Goal: Information Seeking & Learning: Learn about a topic

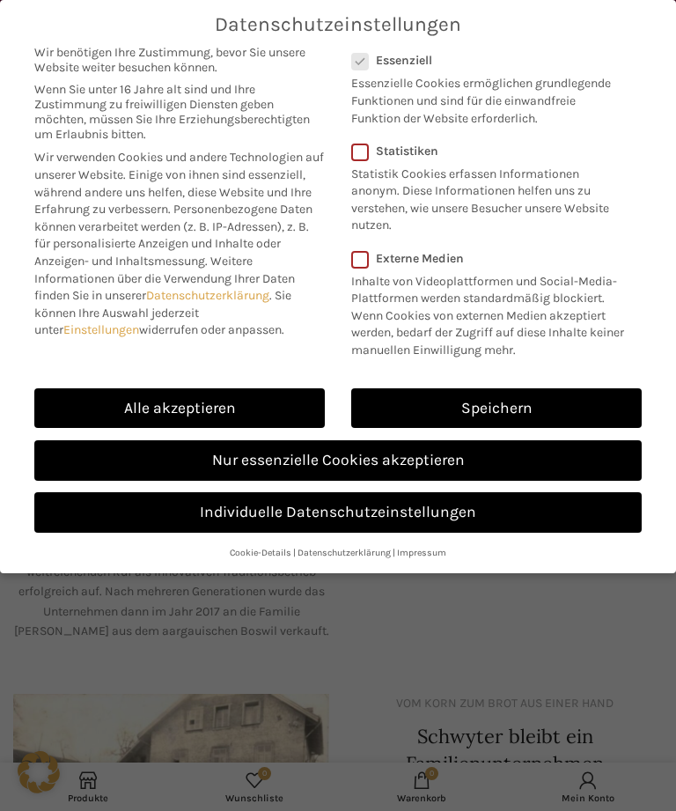
click at [185, 395] on link "Alle akzeptieren" at bounding box center [179, 408] width 290 height 40
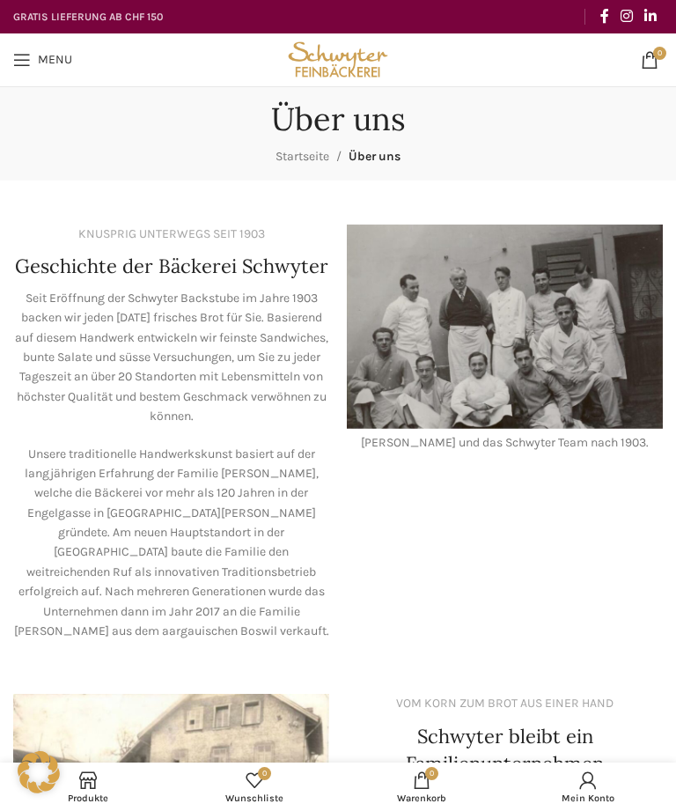
checkbox input "true"
click at [5, 57] on link "Menu" at bounding box center [42, 59] width 77 height 35
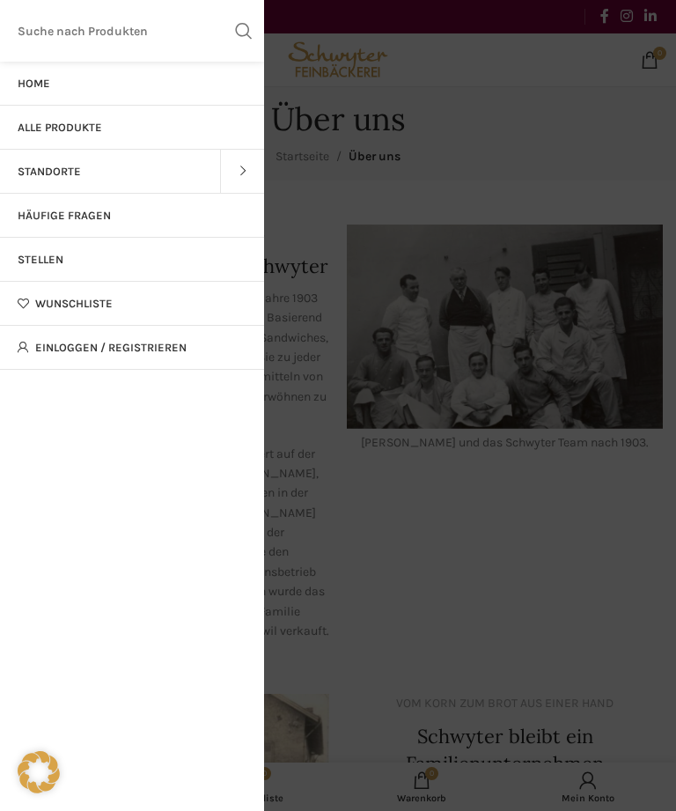
click at [138, 265] on link "Stellen" at bounding box center [132, 260] width 264 height 44
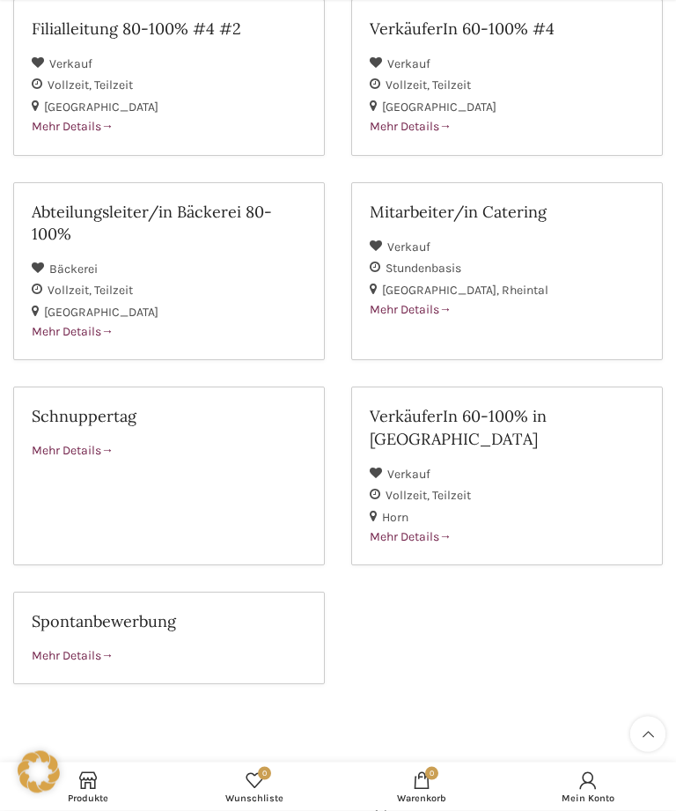
scroll to position [295, 0]
click at [436, 529] on span "Mehr Details" at bounding box center [411, 536] width 82 height 15
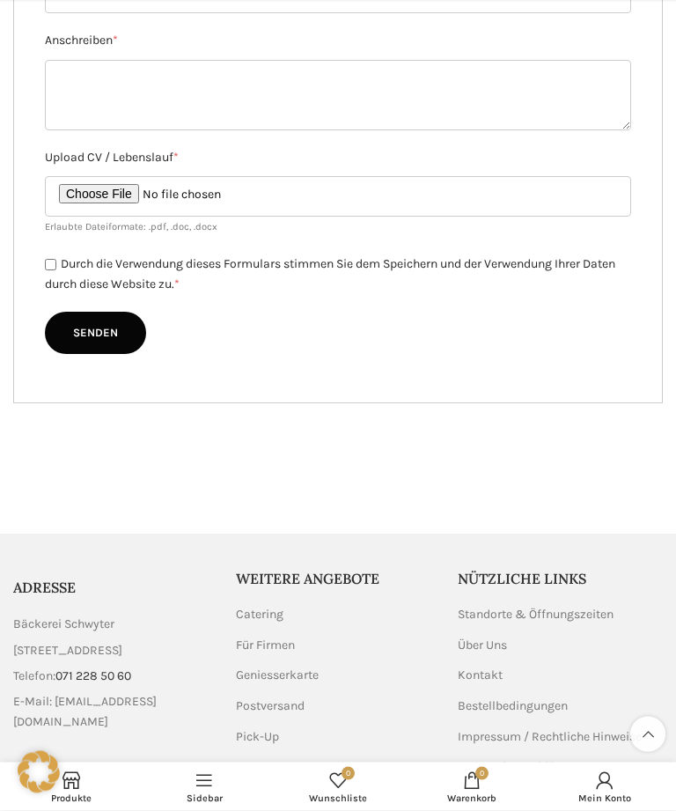
scroll to position [1371, 0]
click at [492, 727] on link "Impressum / Rechtliche Hinweise" at bounding box center [551, 736] width 186 height 18
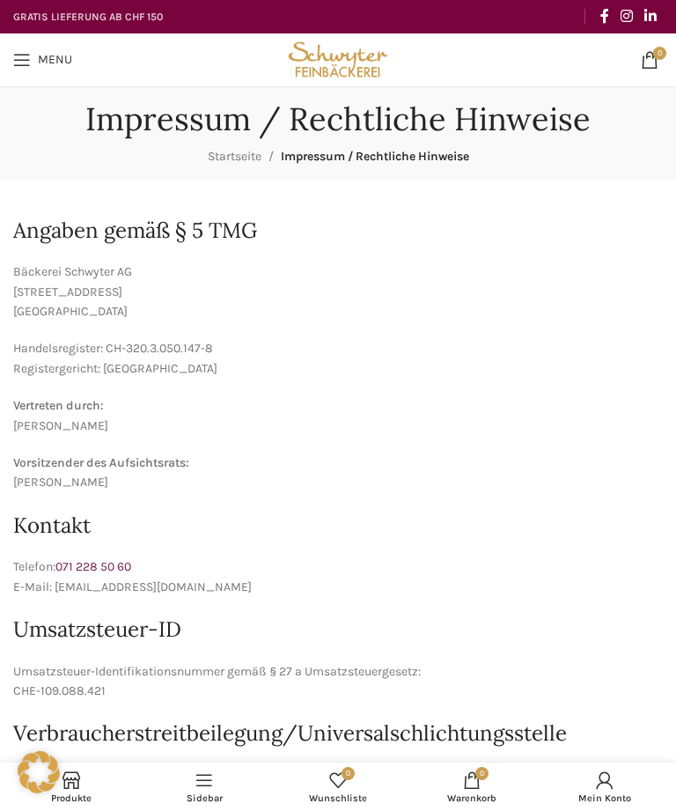
click at [24, 66] on span "Open mobile menu" at bounding box center [22, 60] width 18 height 18
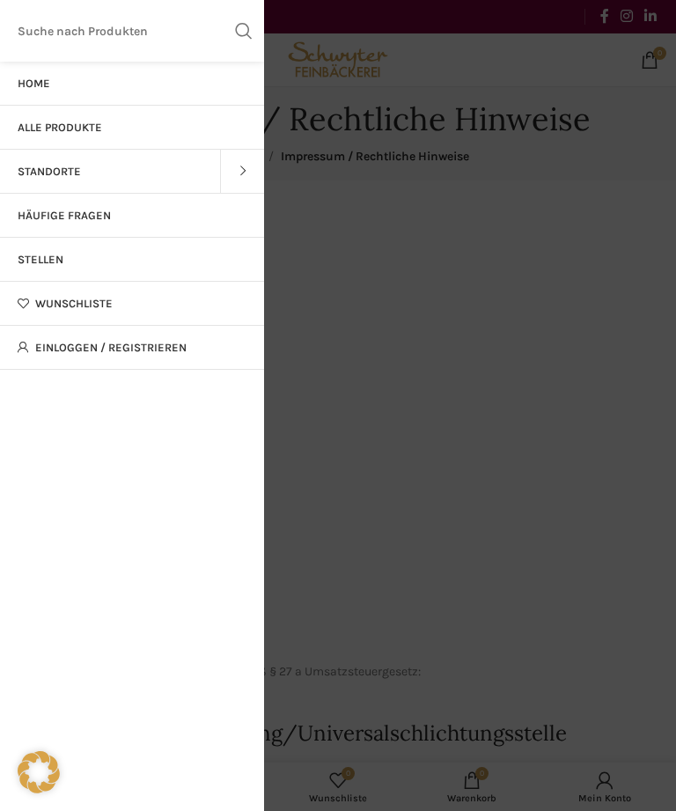
click at [79, 131] on span "Alle Produkte" at bounding box center [60, 128] width 85 height 14
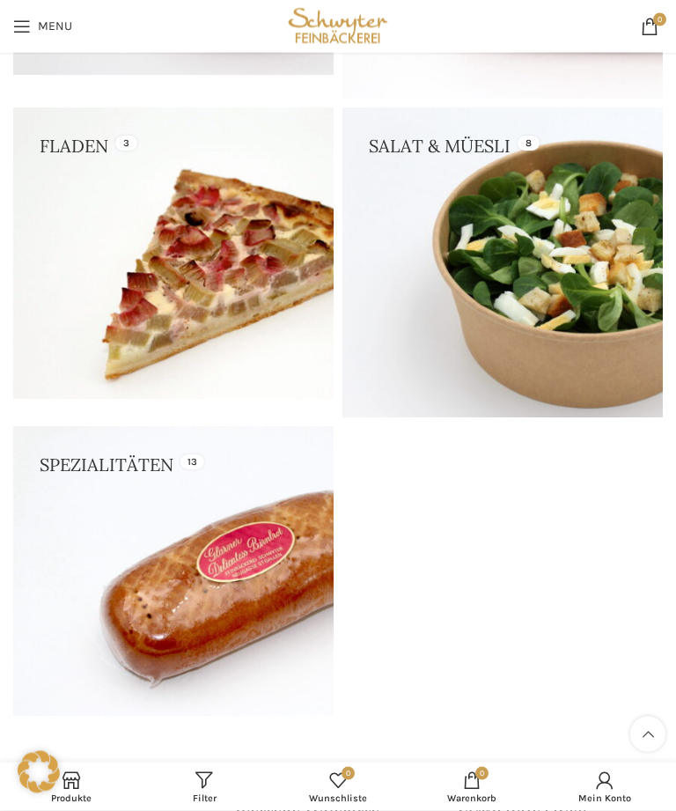
scroll to position [1126, 0]
click at [77, 140] on link at bounding box center [173, 252] width 320 height 291
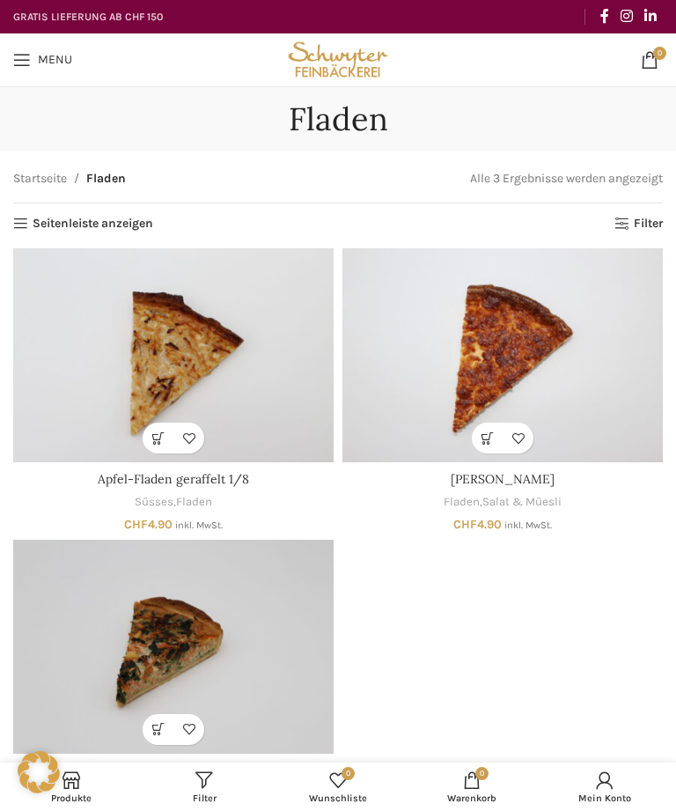
click at [41, 58] on span "Menu" at bounding box center [55, 60] width 34 height 12
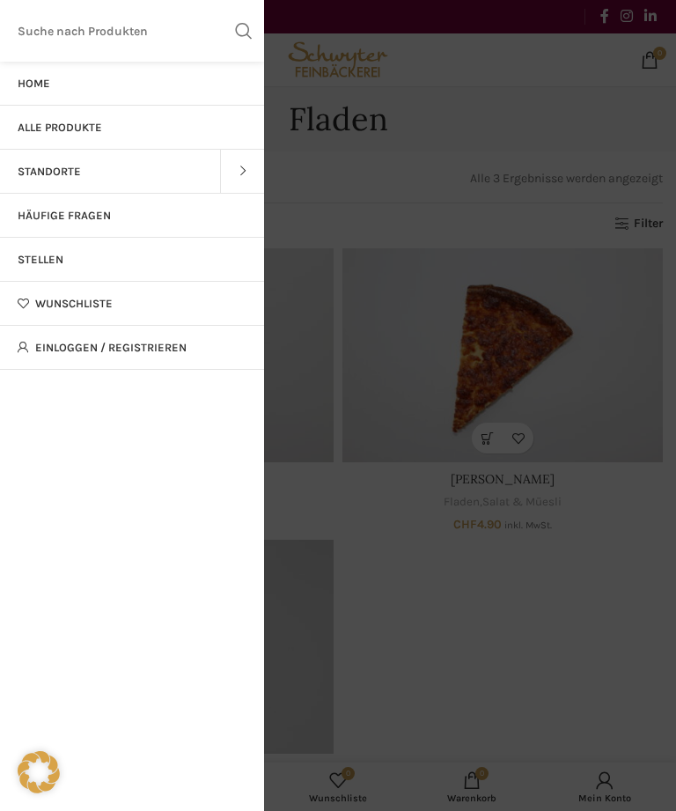
click at [139, 163] on link "Standorte" at bounding box center [110, 172] width 220 height 44
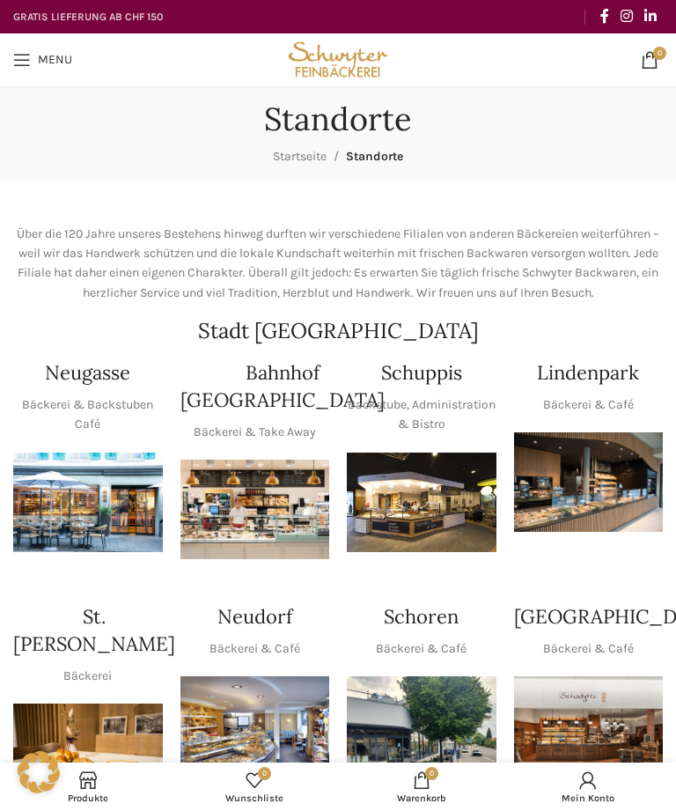
click at [450, 515] on img "1 / 1" at bounding box center [422, 501] width 150 height 99
